Goal: Task Accomplishment & Management: Manage account settings

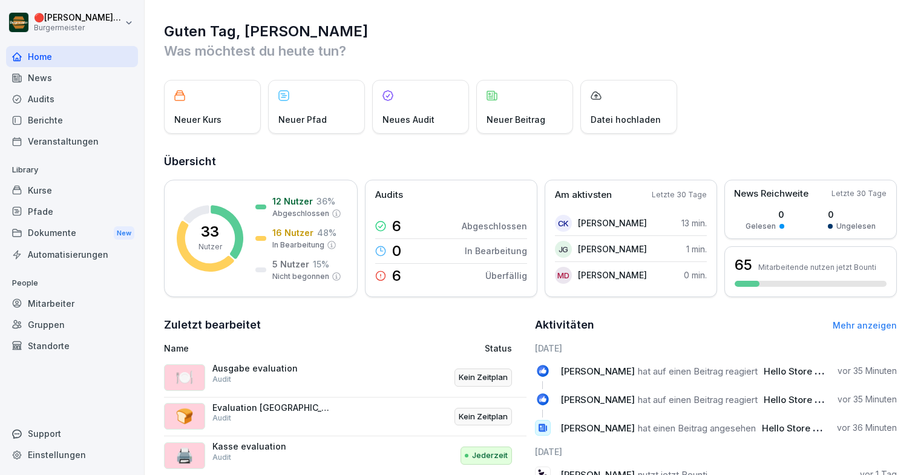
click at [82, 120] on div "Berichte" at bounding box center [72, 120] width 132 height 21
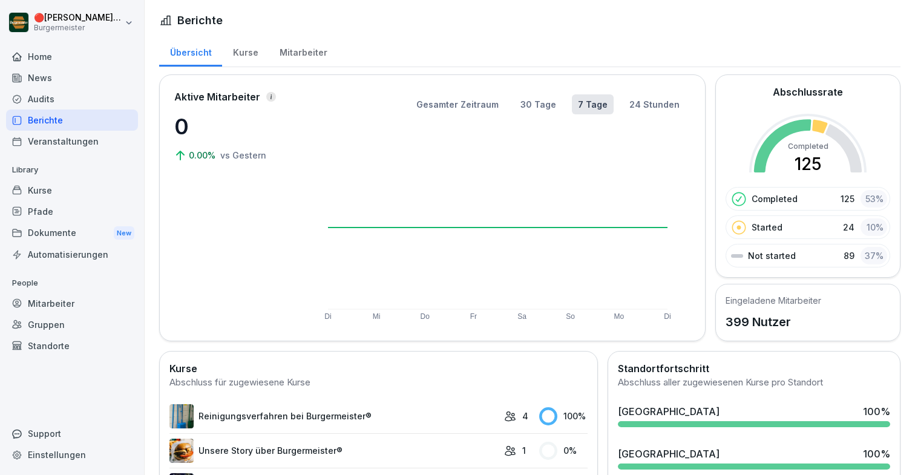
click at [305, 42] on div "Mitarbeiter" at bounding box center [303, 51] width 69 height 31
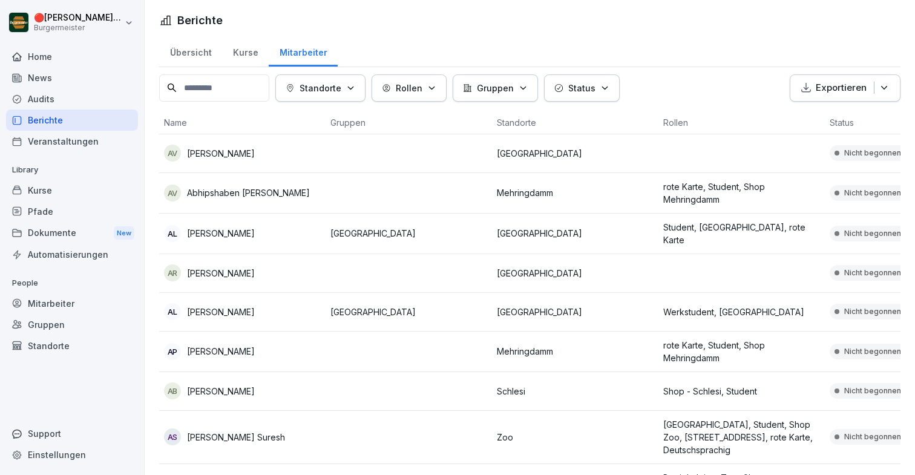
click at [315, 79] on button "Standorte" at bounding box center [320, 87] width 90 height 27
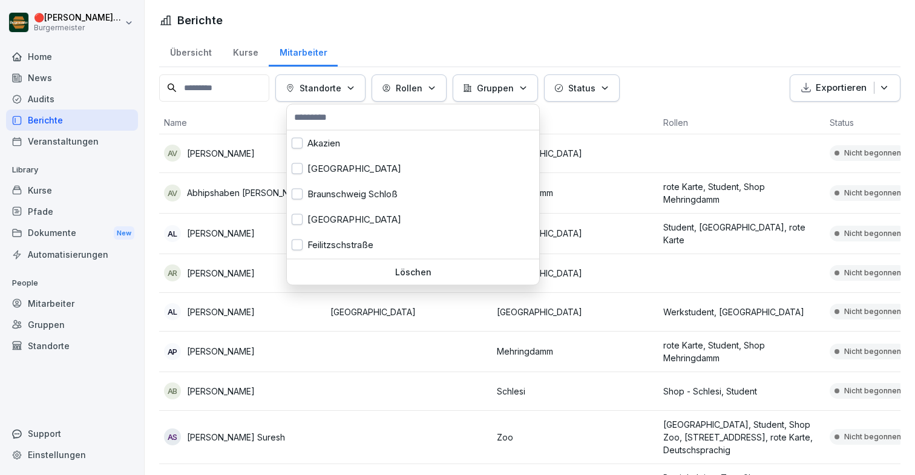
click at [329, 119] on input "text" at bounding box center [412, 117] width 245 height 18
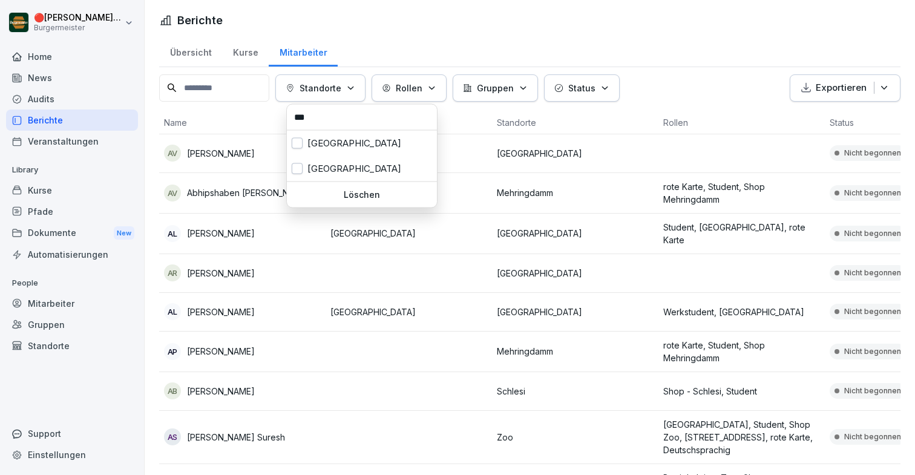
type input "***"
click at [337, 149] on div "[GEOGRAPHIC_DATA]" at bounding box center [362, 143] width 150 height 25
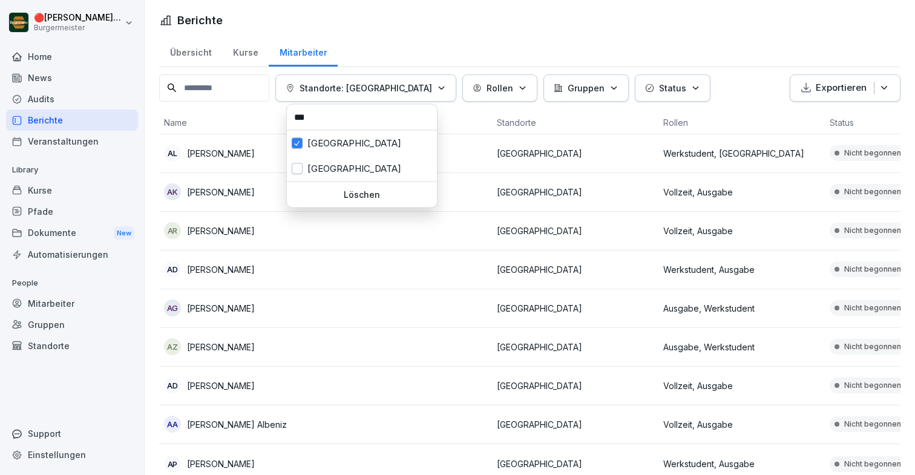
click at [719, 71] on html "🔴 [PERSON_NAME] [PERSON_NAME] Home News Audits Berichte Veranstaltungen Library…" at bounding box center [457, 237] width 915 height 475
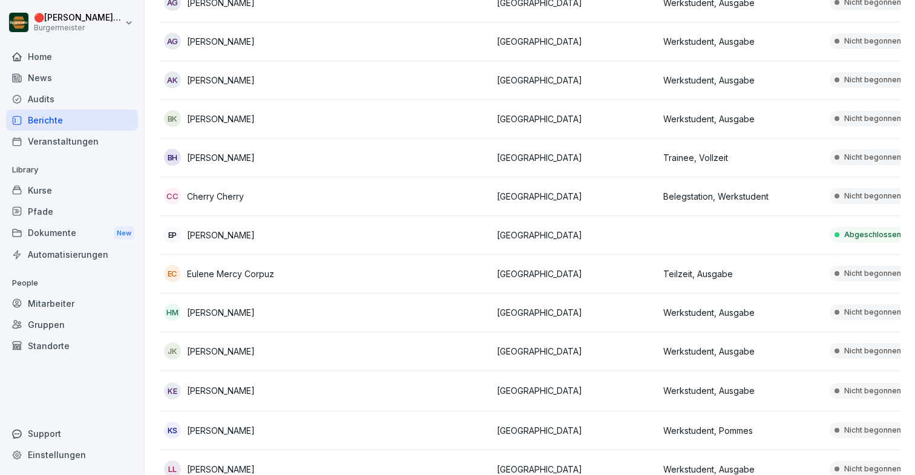
scroll to position [0, 257]
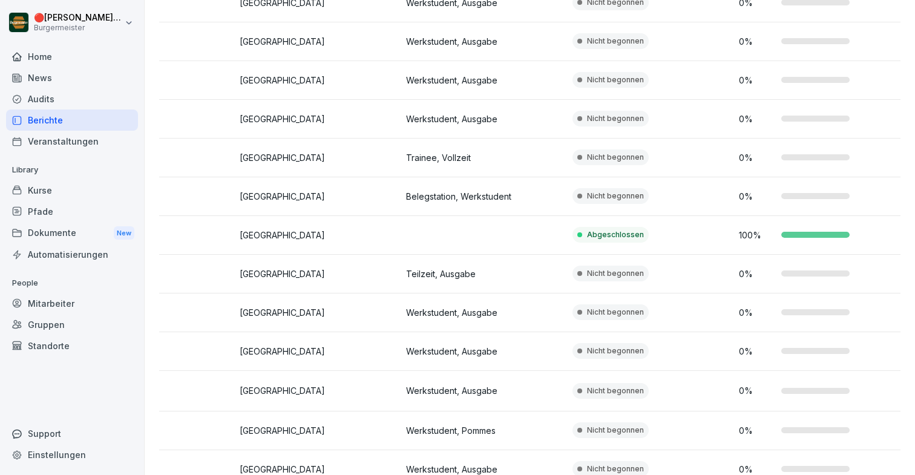
click at [622, 238] on p "Abgeschlossen" at bounding box center [615, 234] width 57 height 11
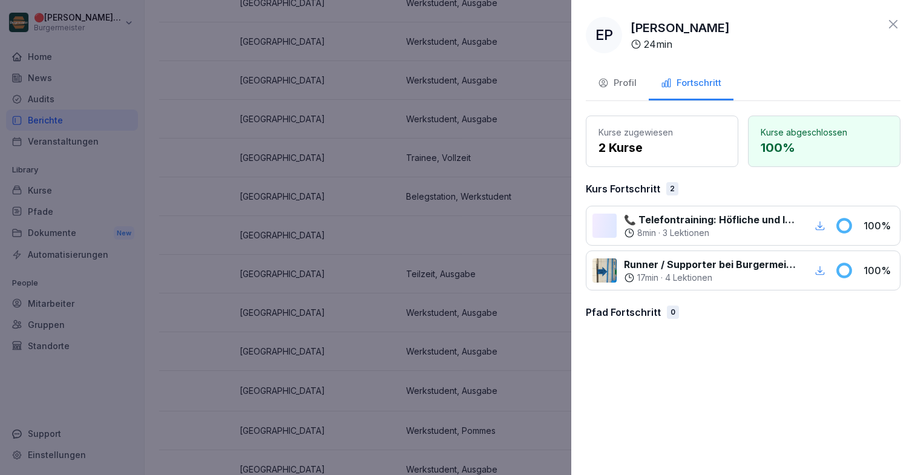
click at [376, 179] on div at bounding box center [457, 237] width 915 height 475
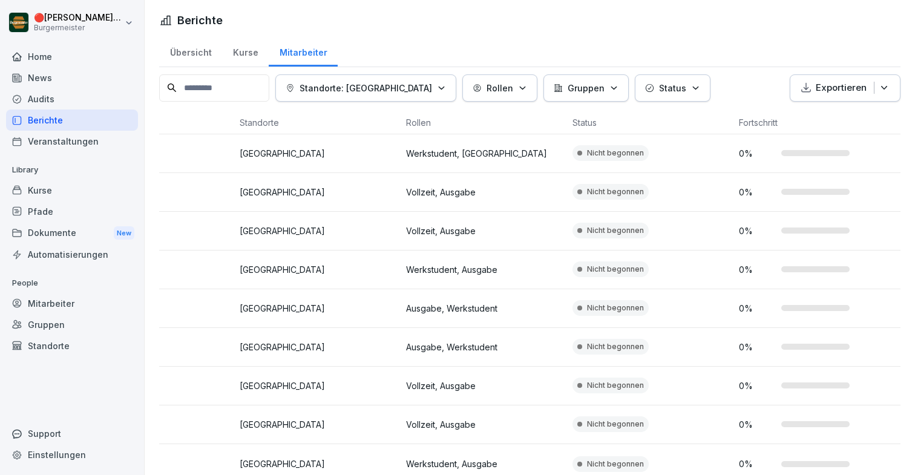
scroll to position [0, 0]
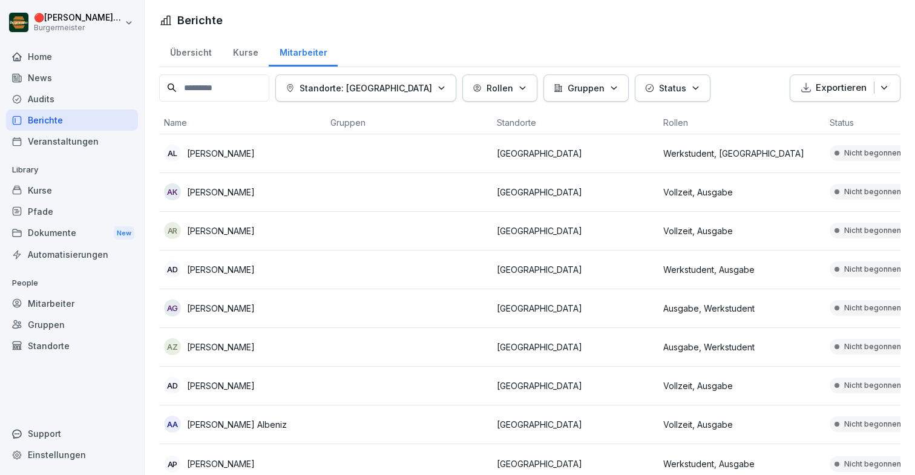
click at [24, 54] on div "Home" at bounding box center [72, 56] width 132 height 21
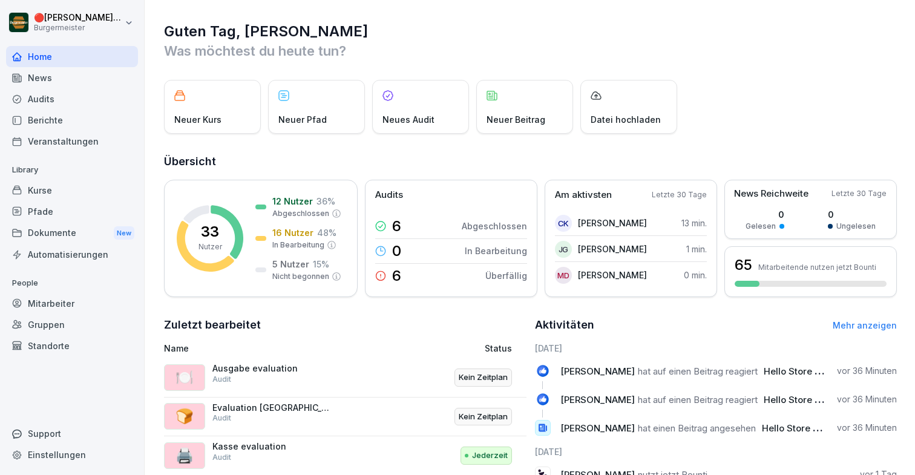
click at [80, 12] on html "🔴 [PERSON_NAME] [PERSON_NAME] Home News Audits Berichte Veranstaltungen Library…" at bounding box center [457, 237] width 915 height 475
click at [80, 76] on div "Abmelden" at bounding box center [78, 76] width 120 height 22
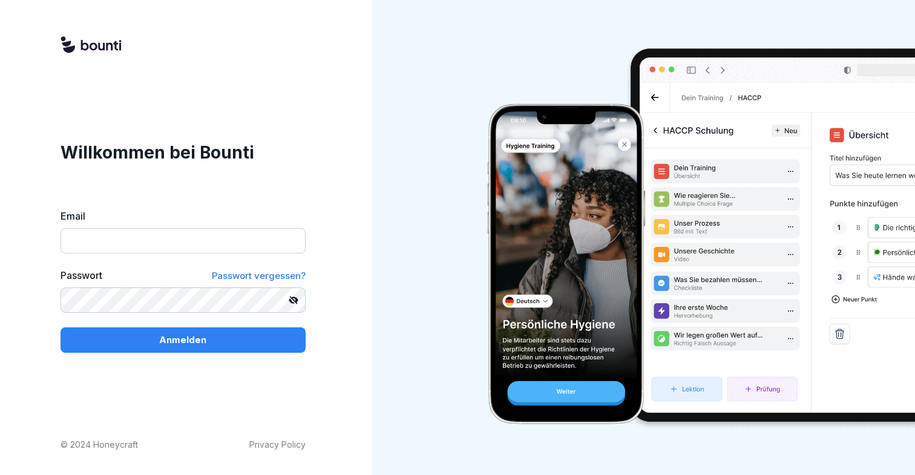
type input "**********"
